Goal: Transaction & Acquisition: Purchase product/service

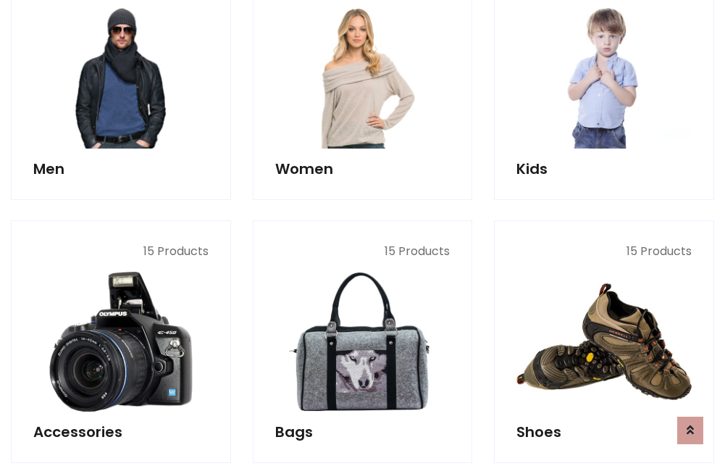
scroll to position [1051, 0]
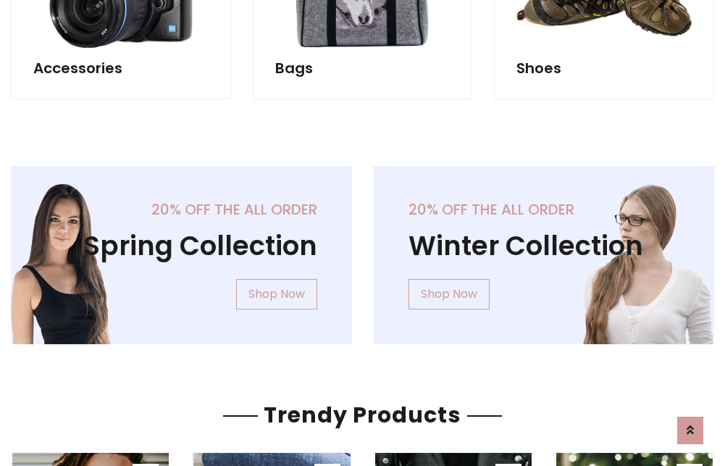
click at [363, 249] on div "20% off the all order Winter Collection Shop Now" at bounding box center [544, 266] width 363 height 201
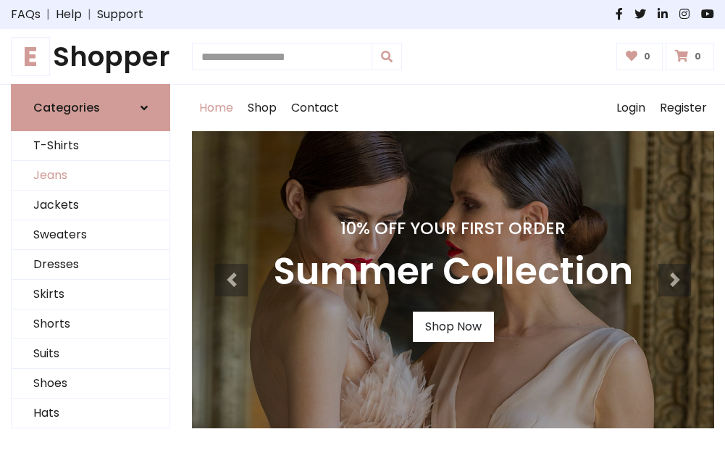
click at [91, 176] on link "Jeans" at bounding box center [91, 176] width 158 height 30
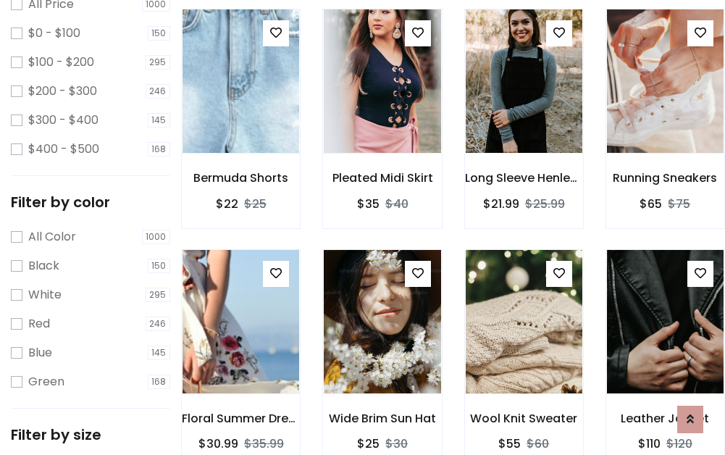
scroll to position [425, 0]
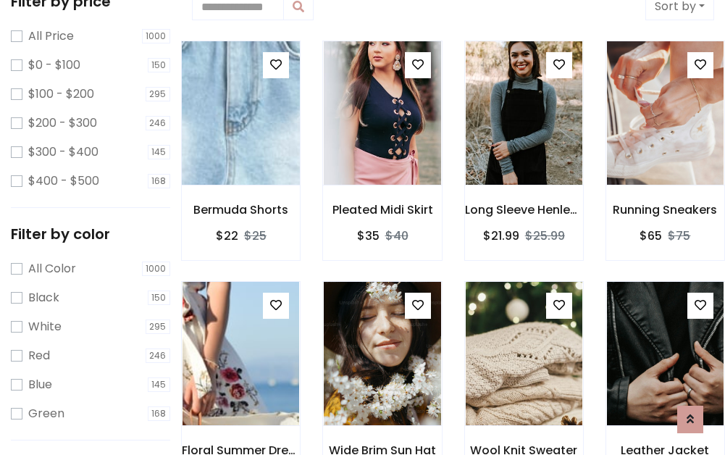
click at [240, 113] on img at bounding box center [241, 113] width 140 height 348
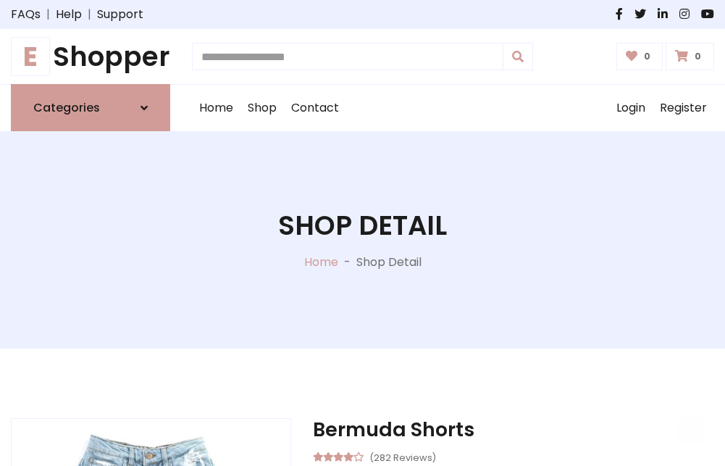
scroll to position [156, 0]
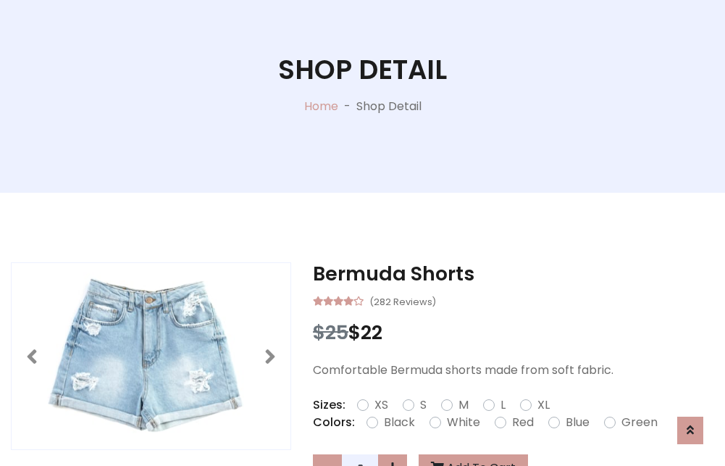
click at [521, 422] on label "Red" at bounding box center [523, 421] width 22 height 17
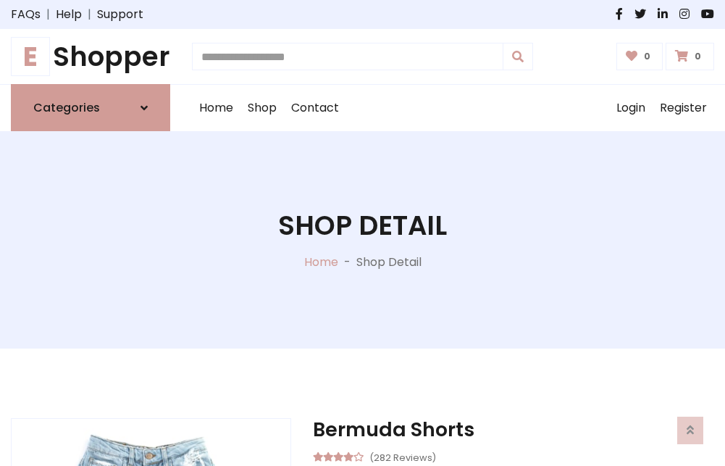
scroll to position [156, 0]
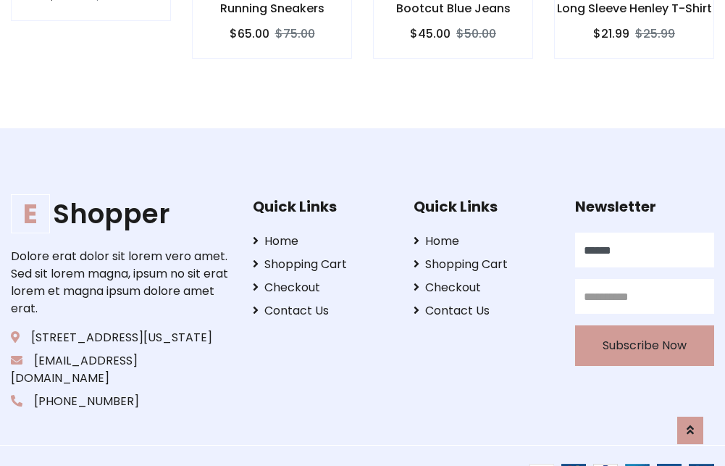
scroll to position [1430, 0]
type input "******"
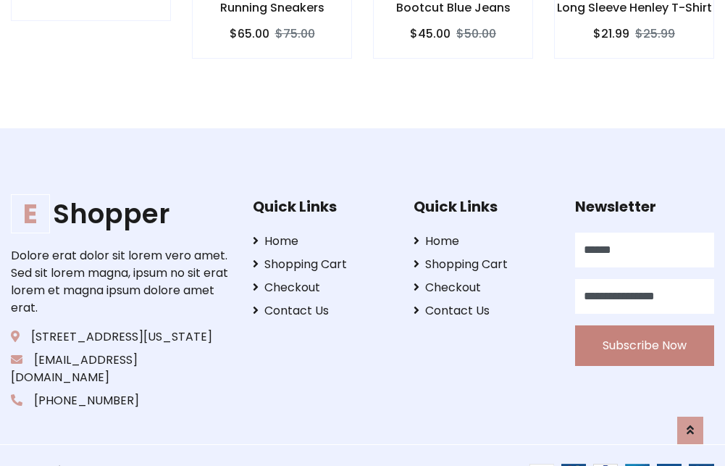
type input "**********"
click at [644, 328] on button "Subscribe Now" at bounding box center [644, 345] width 139 height 41
